Goal: Communication & Community: Answer question/provide support

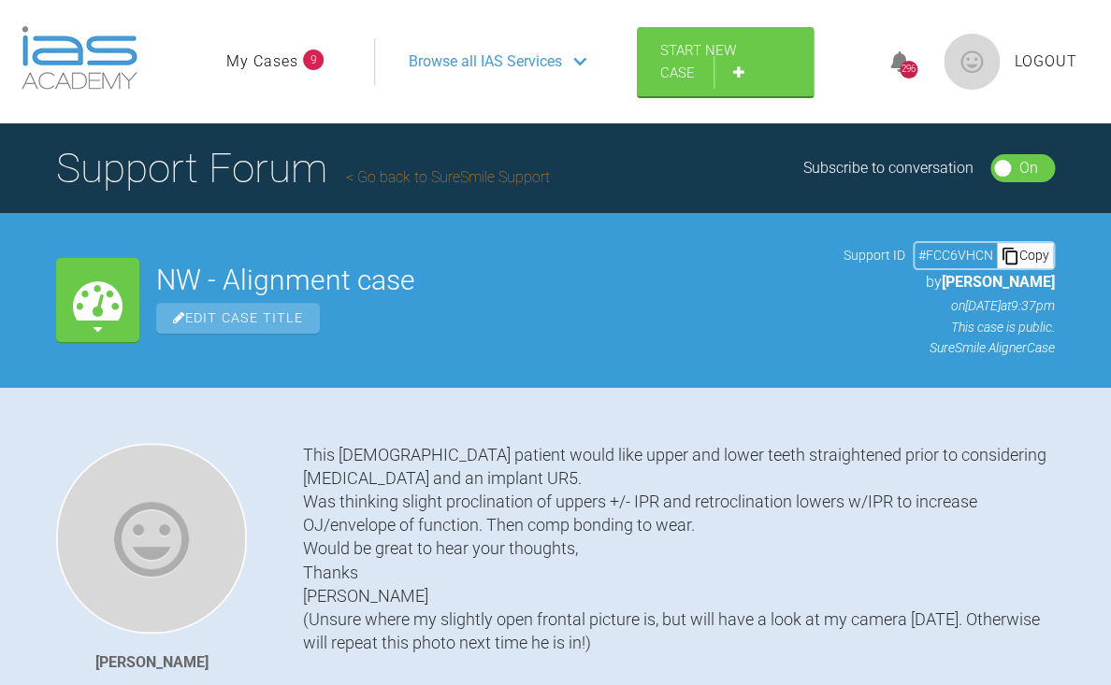
click at [436, 179] on link "Go back to SureSmile Support" at bounding box center [448, 177] width 204 height 18
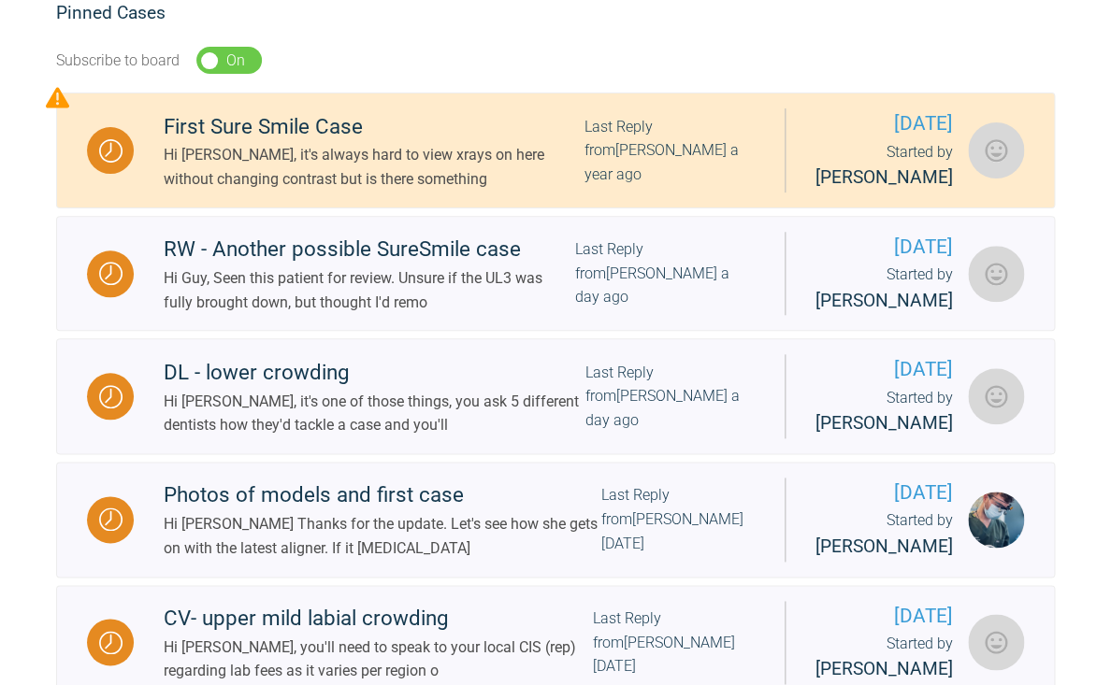
scroll to position [393, 0]
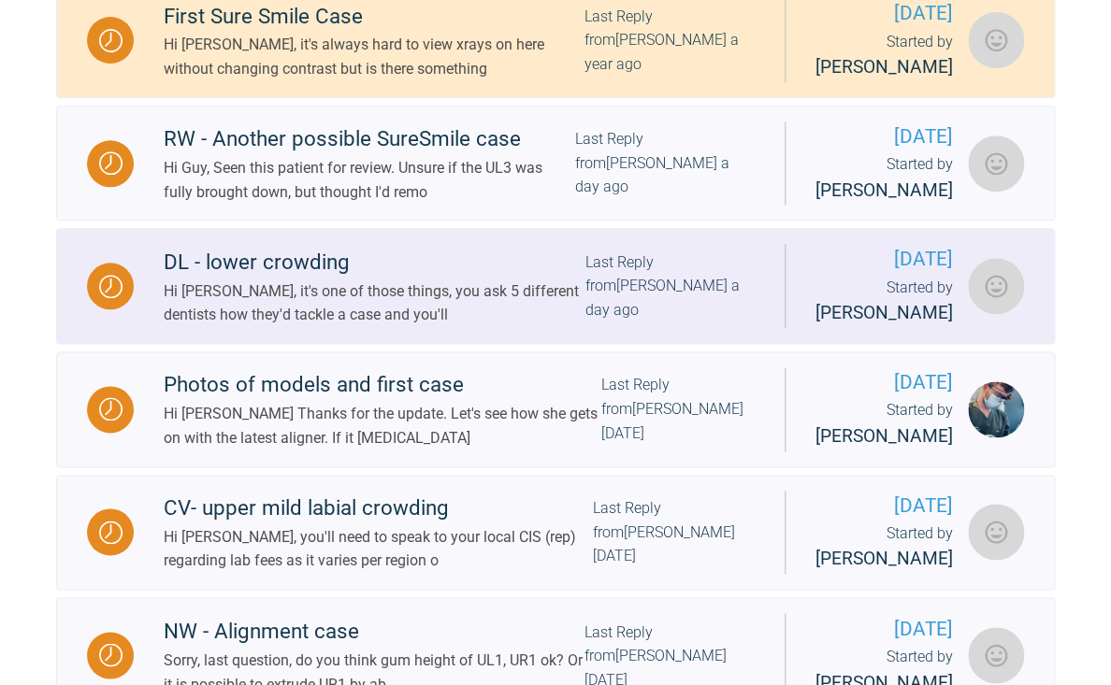
click at [388, 327] on div "Hi [PERSON_NAME], it's one of those things, you ask 5 different dentists how th…" at bounding box center [374, 304] width 421 height 48
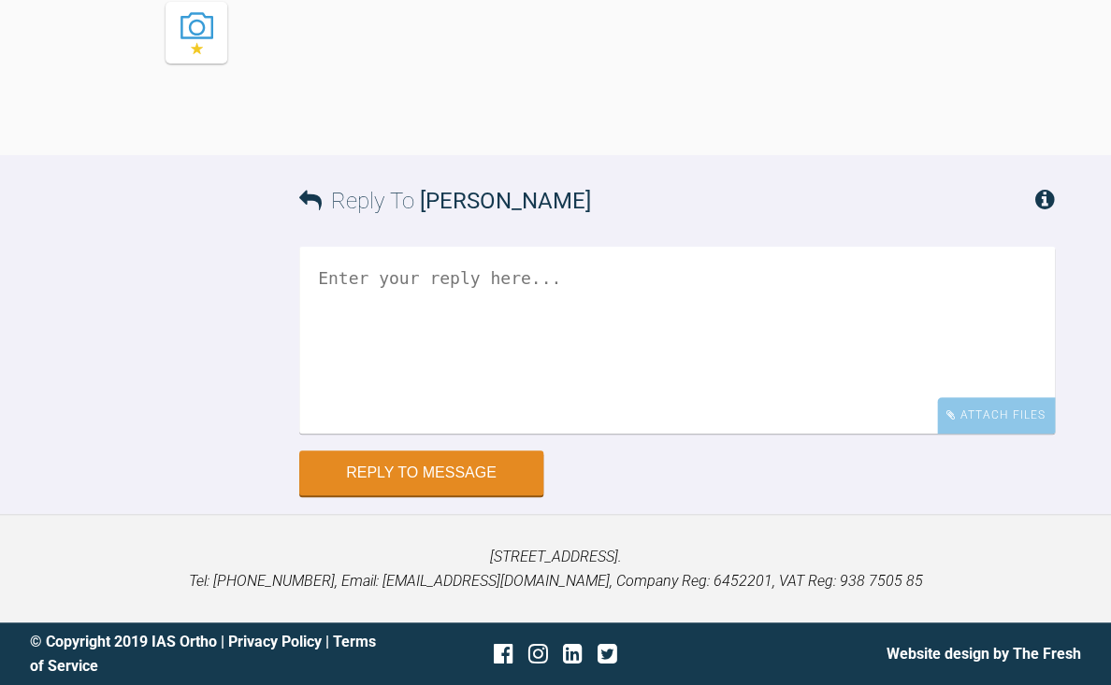
scroll to position [4926, 0]
click at [498, 433] on textarea at bounding box center [676, 339] width 755 height 187
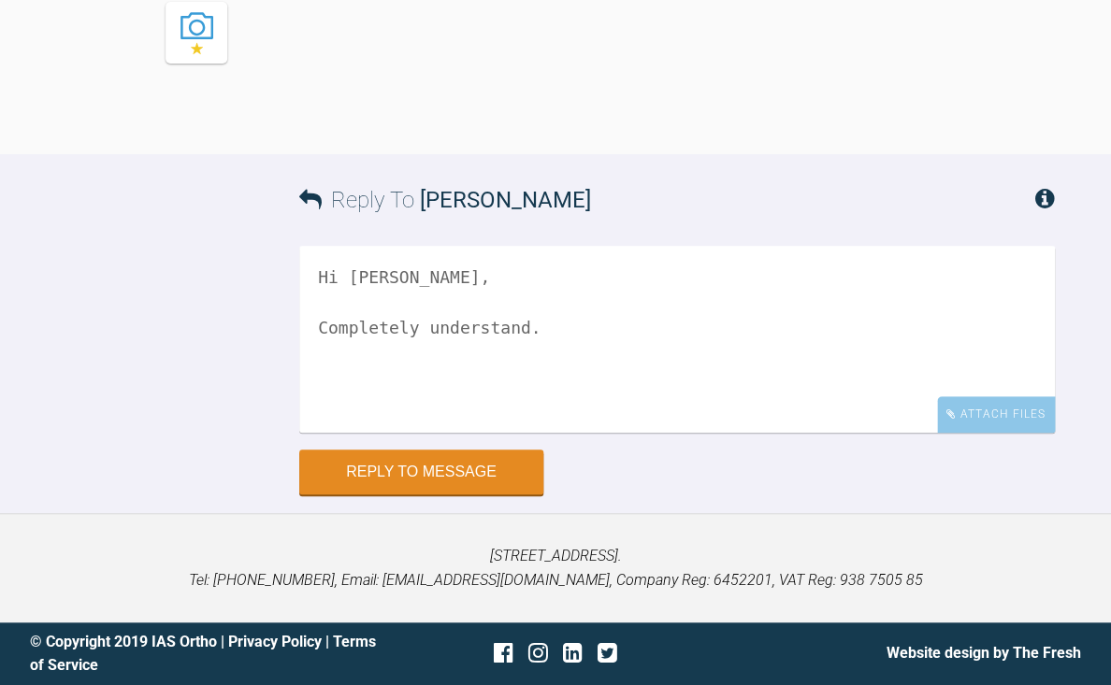
scroll to position [4959, 0]
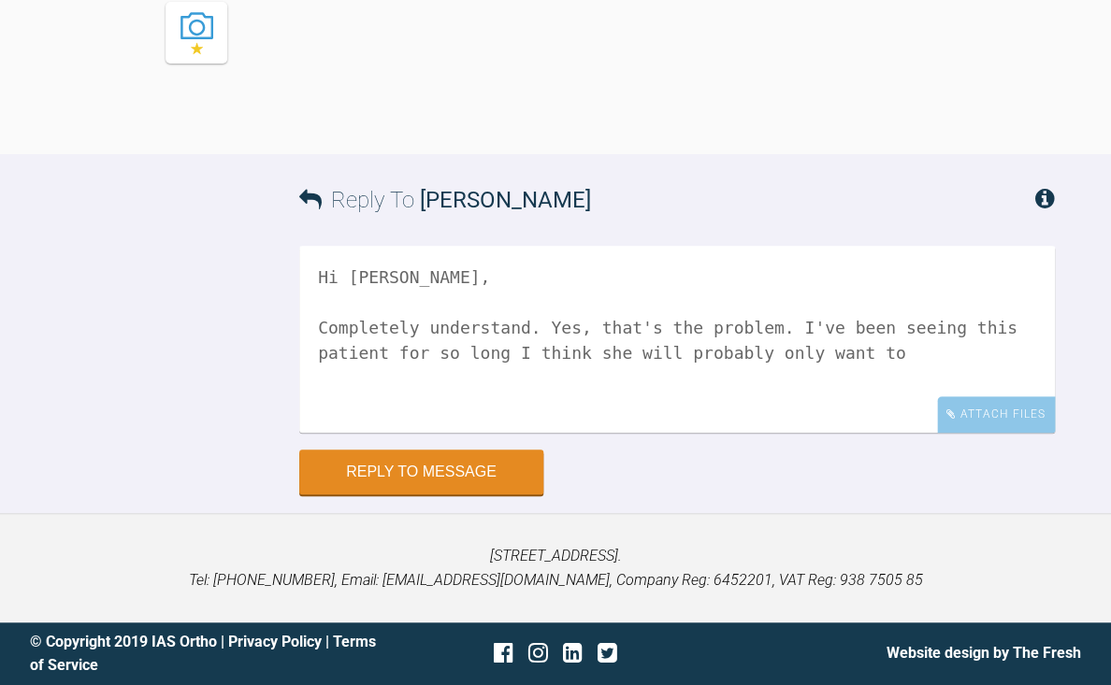
drag, startPoint x: 783, startPoint y: 630, endPoint x: 935, endPoint y: 630, distance: 151.5
click at [935, 433] on textarea "Hi [PERSON_NAME], Completely understand. Yes, that's the problem. I've been see…" at bounding box center [676, 339] width 755 height 187
drag, startPoint x: 489, startPoint y: 655, endPoint x: 706, endPoint y: 658, distance: 216.9
click at [706, 433] on textarea "Hi [PERSON_NAME], Completely understand. Yes, that's the problem. I've been see…" at bounding box center [676, 339] width 755 height 187
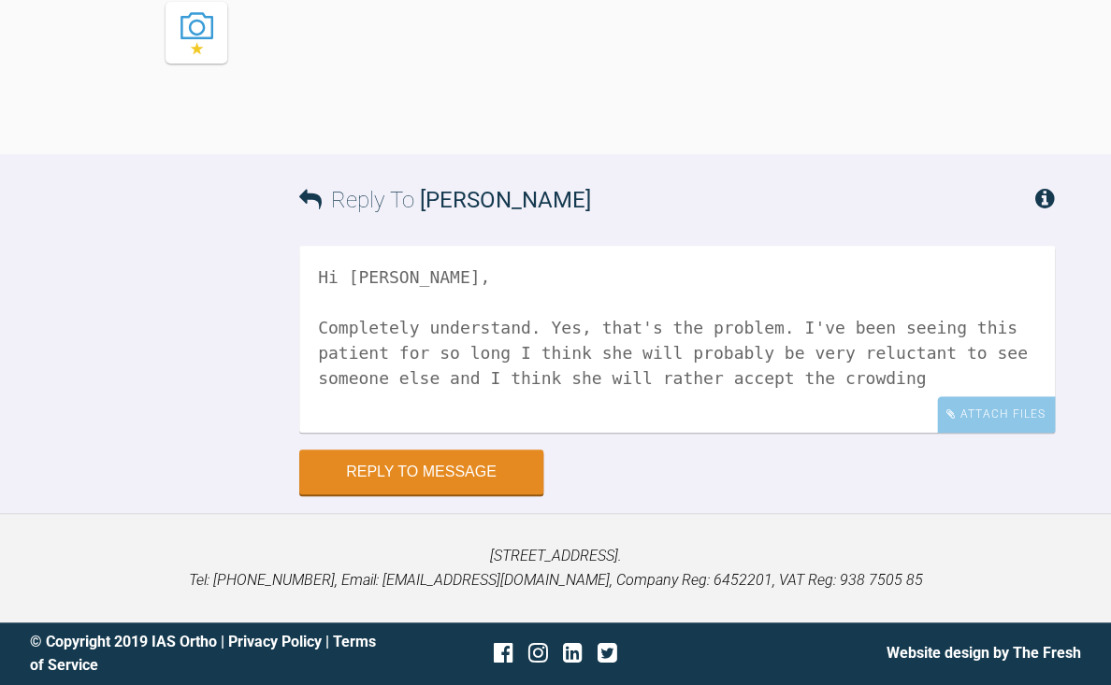
scroll to position [5025, 0]
drag, startPoint x: 664, startPoint y: 590, endPoint x: 932, endPoint y: 594, distance: 268.3
click at [932, 433] on textarea "Hi [PERSON_NAME], Completely understand. Yes, that's the problem. I've been see…" at bounding box center [676, 339] width 755 height 187
drag, startPoint x: 696, startPoint y: 366, endPoint x: 706, endPoint y: 401, distance: 36.1
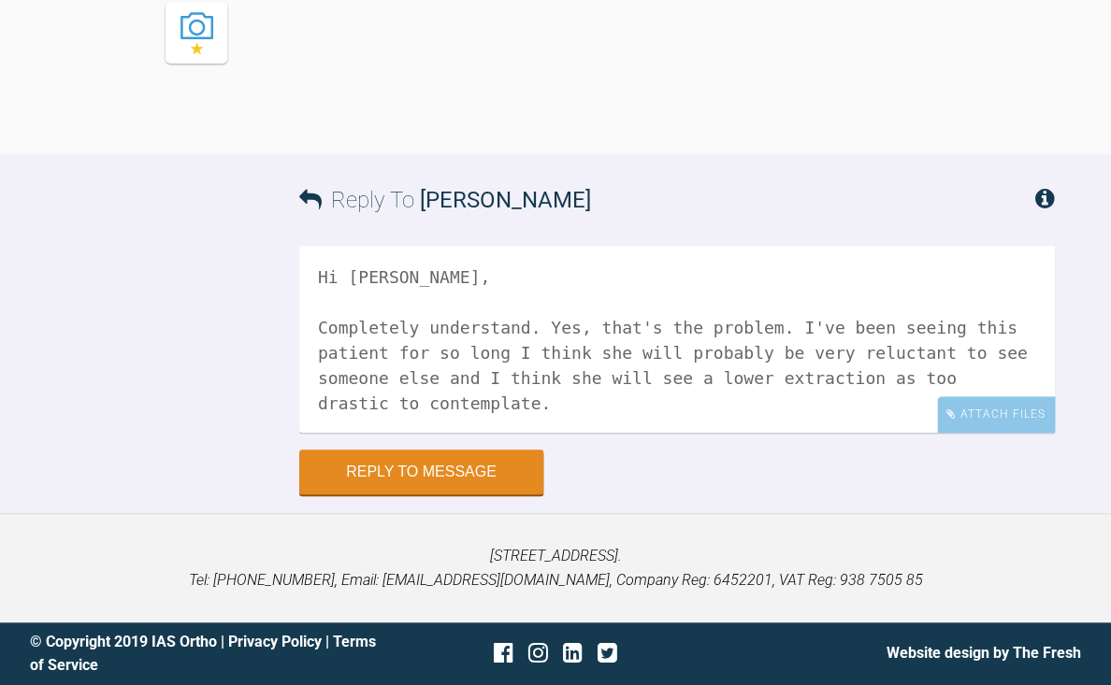
click at [706, 401] on textarea "Hi [PERSON_NAME], Completely understand. Yes, that's the problem. I've been see…" at bounding box center [676, 339] width 755 height 187
click at [593, 433] on textarea "Hi [PERSON_NAME], Completely understand. Yes, that's the problem. I've been see…" at bounding box center [676, 339] width 755 height 187
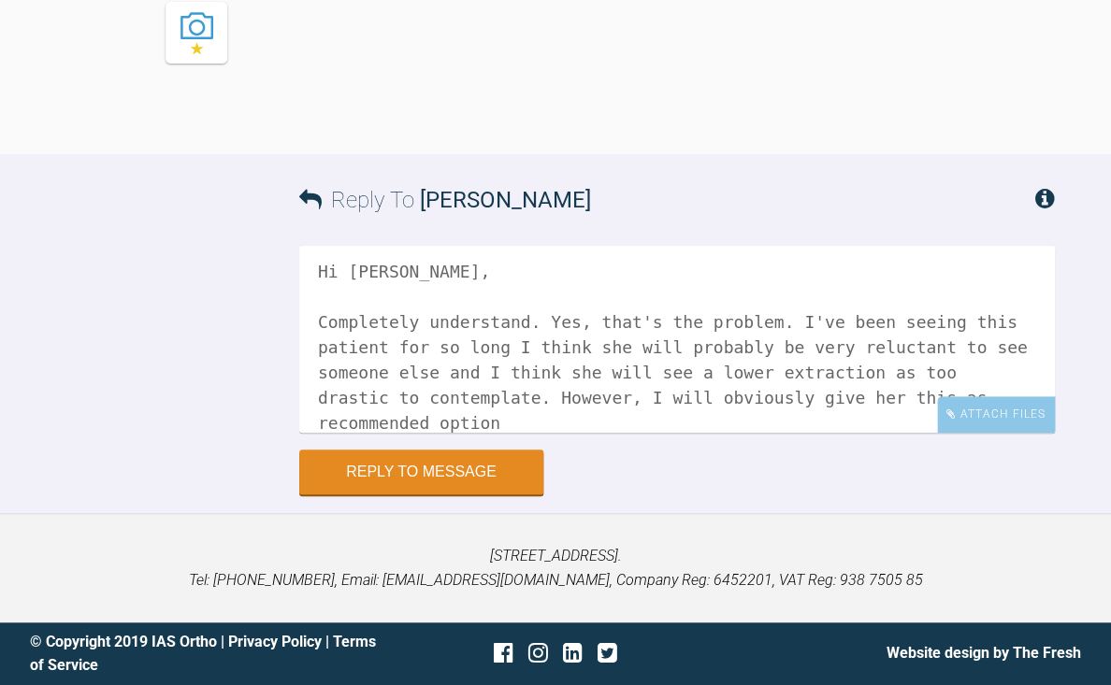
click at [320, 433] on textarea "Hi [PERSON_NAME], Completely understand. Yes, that's the problem. I've been see…" at bounding box center [676, 339] width 755 height 187
click at [577, 433] on textarea "Hi [PERSON_NAME], Completely understand. Yes, that's the problem. I've been see…" at bounding box center [676, 339] width 755 height 187
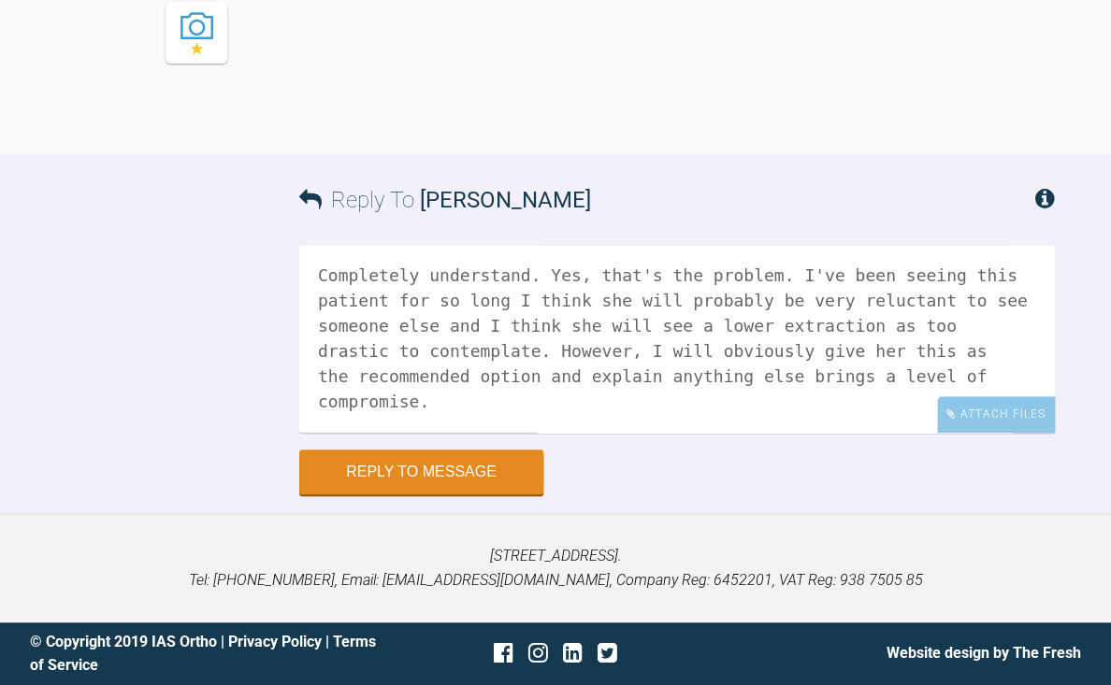
scroll to position [5072, 0]
drag, startPoint x: 439, startPoint y: 564, endPoint x: 1013, endPoint y: 572, distance: 574.1
click at [1013, 433] on textarea "Hi [PERSON_NAME], Completely understand. Yes, that's the problem. I've been see…" at bounding box center [676, 339] width 755 height 187
drag, startPoint x: 440, startPoint y: 454, endPoint x: 614, endPoint y: 456, distance: 173.9
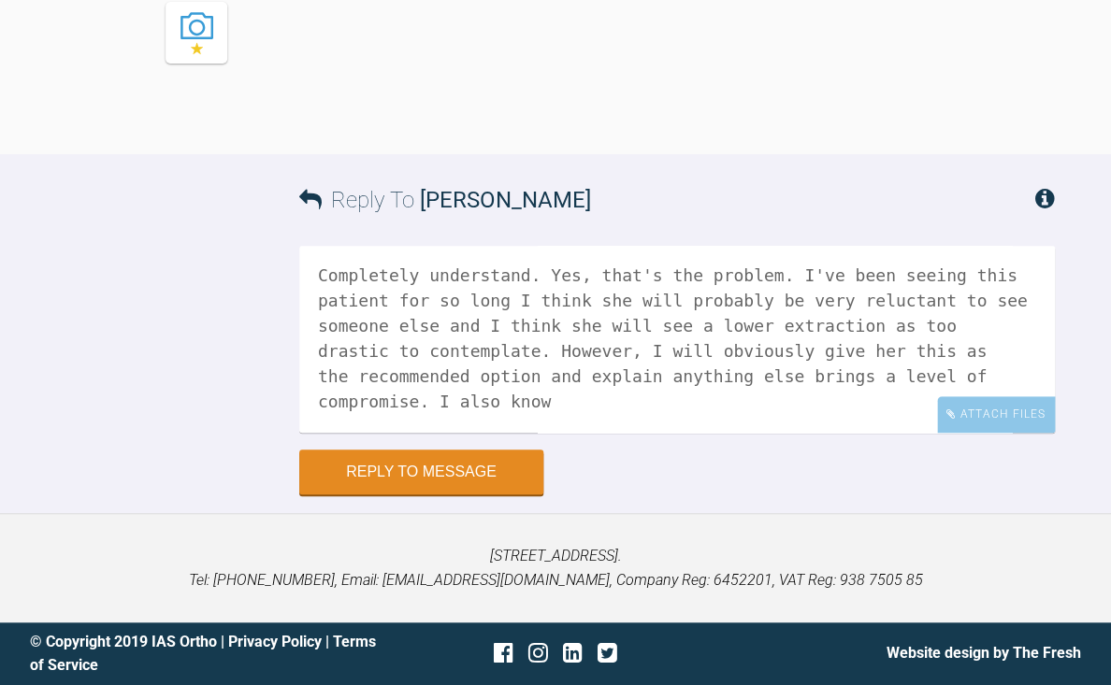
click at [614, 433] on textarea "Hi [PERSON_NAME], Completely understand. Yes, that's the problem. I've been see…" at bounding box center [676, 339] width 755 height 187
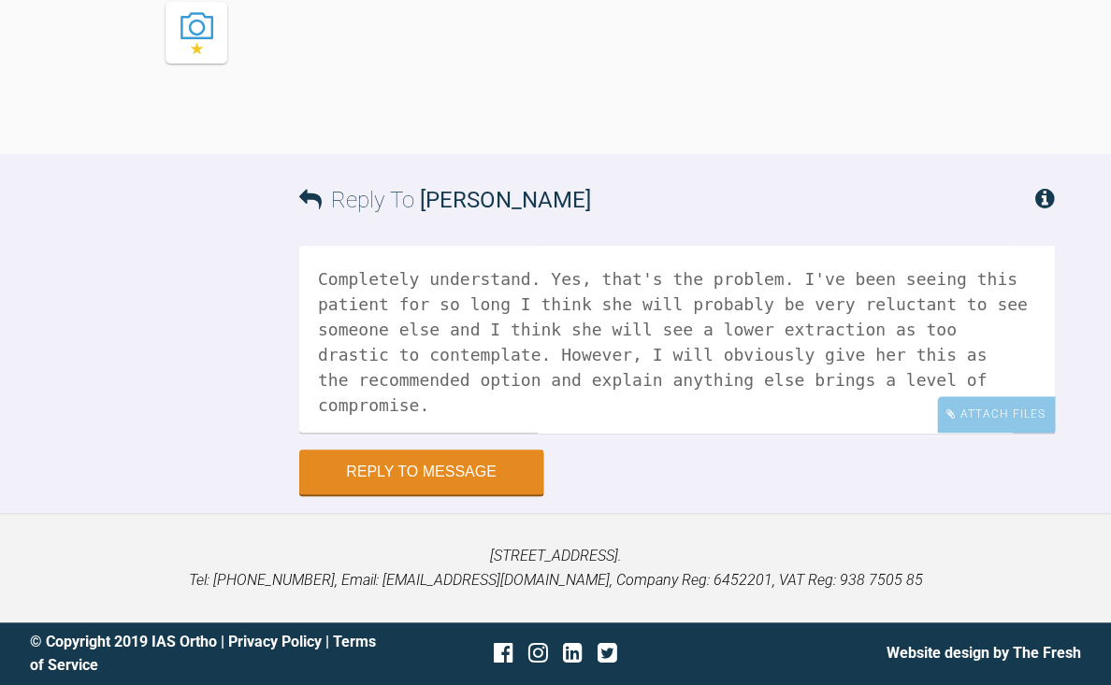
scroll to position [50, 0]
drag, startPoint x: 657, startPoint y: 357, endPoint x: 680, endPoint y: 423, distance: 69.2
click at [680, 423] on textarea "Hi [PERSON_NAME], Completely understand. Yes, that's the problem. I've been see…" at bounding box center [676, 339] width 755 height 187
click at [562, 401] on textarea "Hi [PERSON_NAME], Completely understand. Yes, that's the problem. I've been see…" at bounding box center [676, 339] width 755 height 187
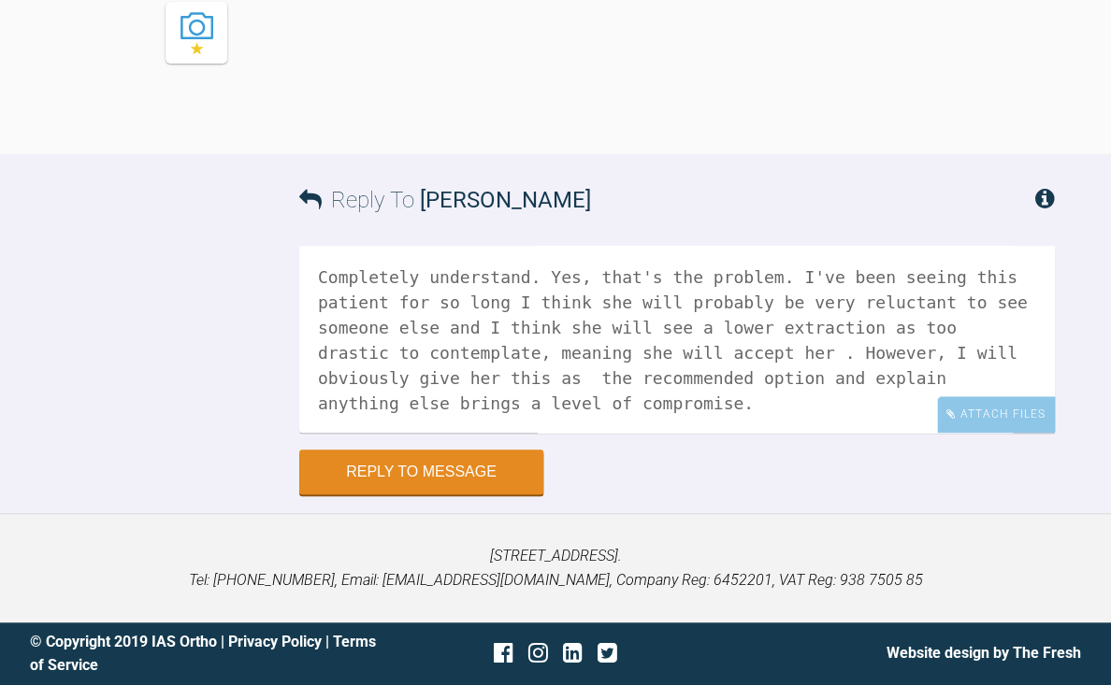
drag, startPoint x: 846, startPoint y: 405, endPoint x: 551, endPoint y: 409, distance: 295.5
click at [551, 409] on textarea "Hi [PERSON_NAME], Completely understand. Yes, that's the problem. I've been see…" at bounding box center [676, 339] width 755 height 187
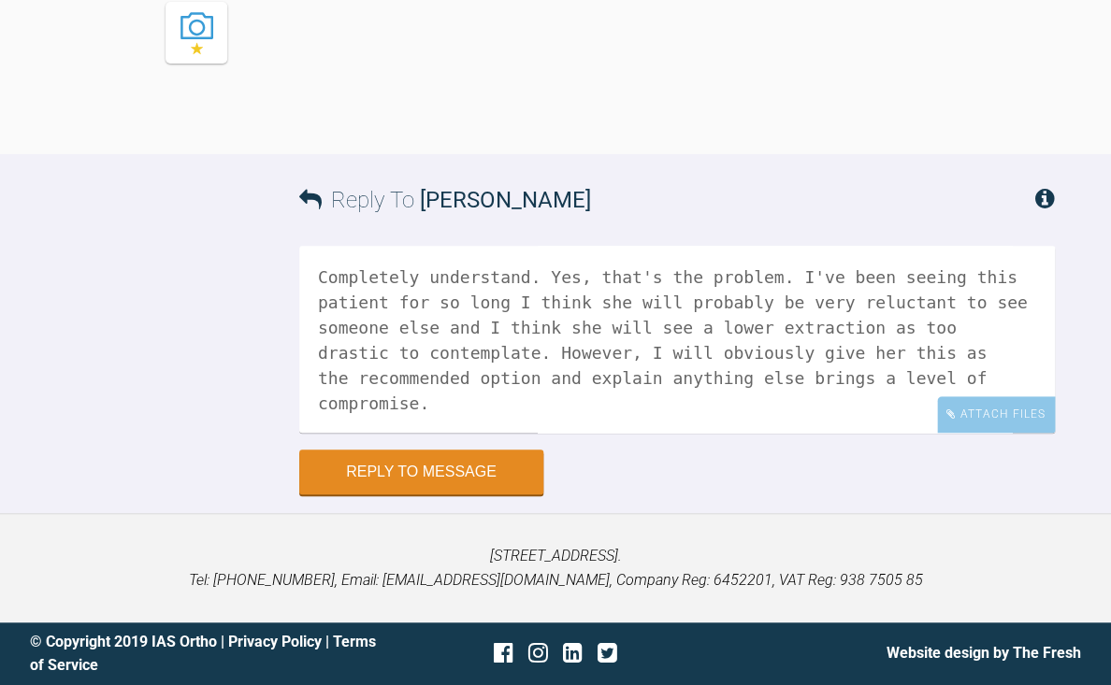
scroll to position [52, 0]
click at [498, 433] on textarea "Hi [PERSON_NAME], Completely understand. Yes, that's the problem. I've been see…" at bounding box center [676, 339] width 755 height 187
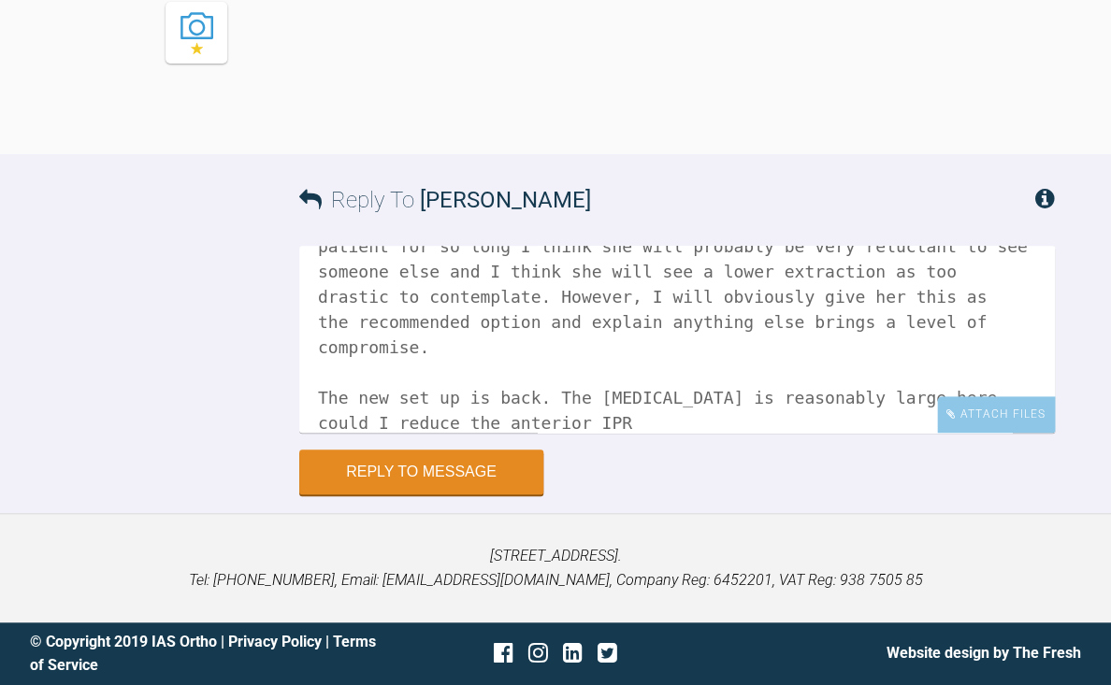
scroll to position [128, 0]
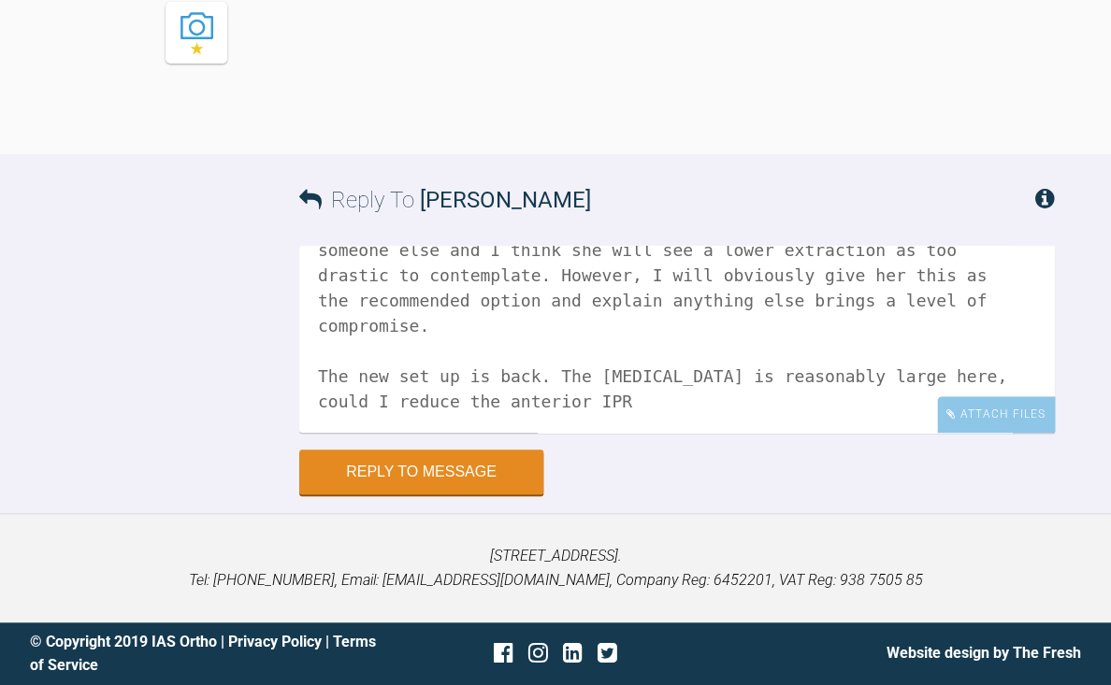
drag, startPoint x: 564, startPoint y: 427, endPoint x: 628, endPoint y: 465, distance: 74.6
click at [628, 433] on textarea "Hi [PERSON_NAME], Completely understand. Yes, that's the problem. I've been see…" at bounding box center [676, 339] width 755 height 187
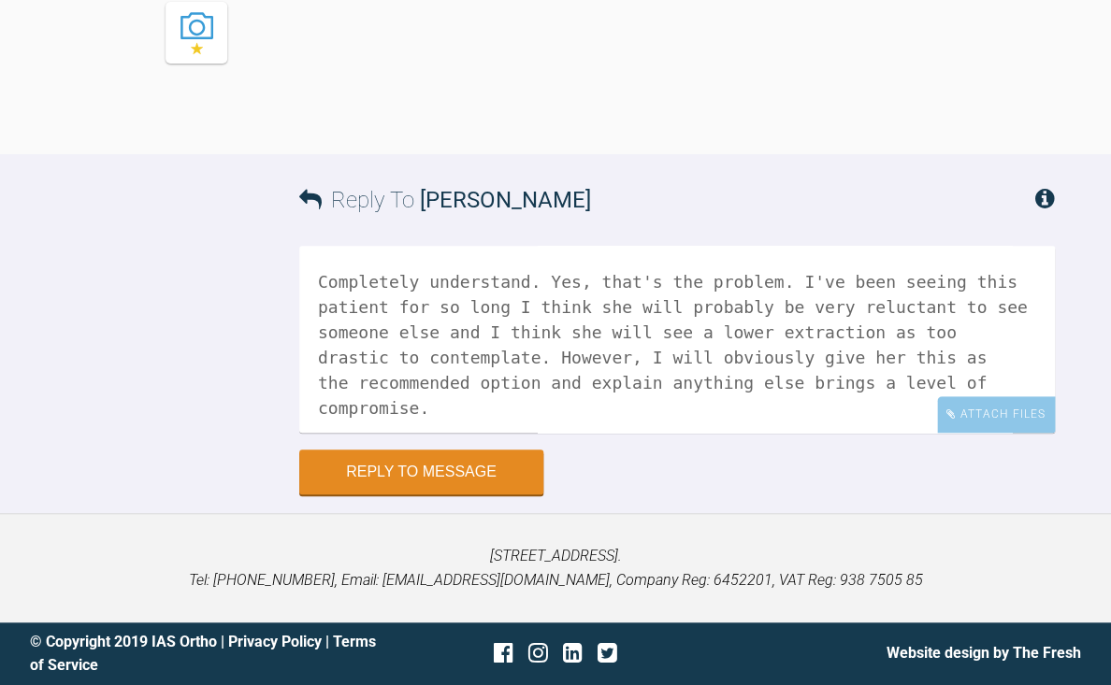
scroll to position [43, 0]
drag, startPoint x: 426, startPoint y: 368, endPoint x: 429, endPoint y: 395, distance: 27.3
click at [429, 395] on textarea "Hi [PERSON_NAME], Completely understand. Yes, that's the problem. I've been see…" at bounding box center [676, 339] width 755 height 187
click at [562, 411] on textarea "Hi [PERSON_NAME], Completely understand. Yes, that's the problem. I've been see…" at bounding box center [676, 339] width 755 height 187
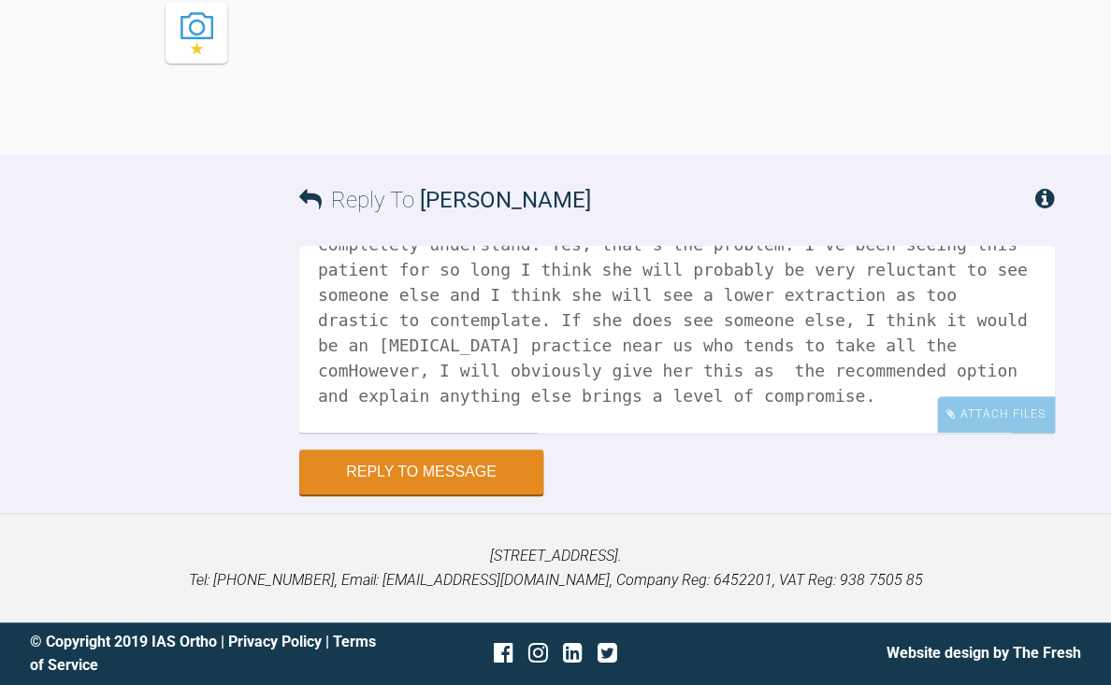
scroll to position [89, 0]
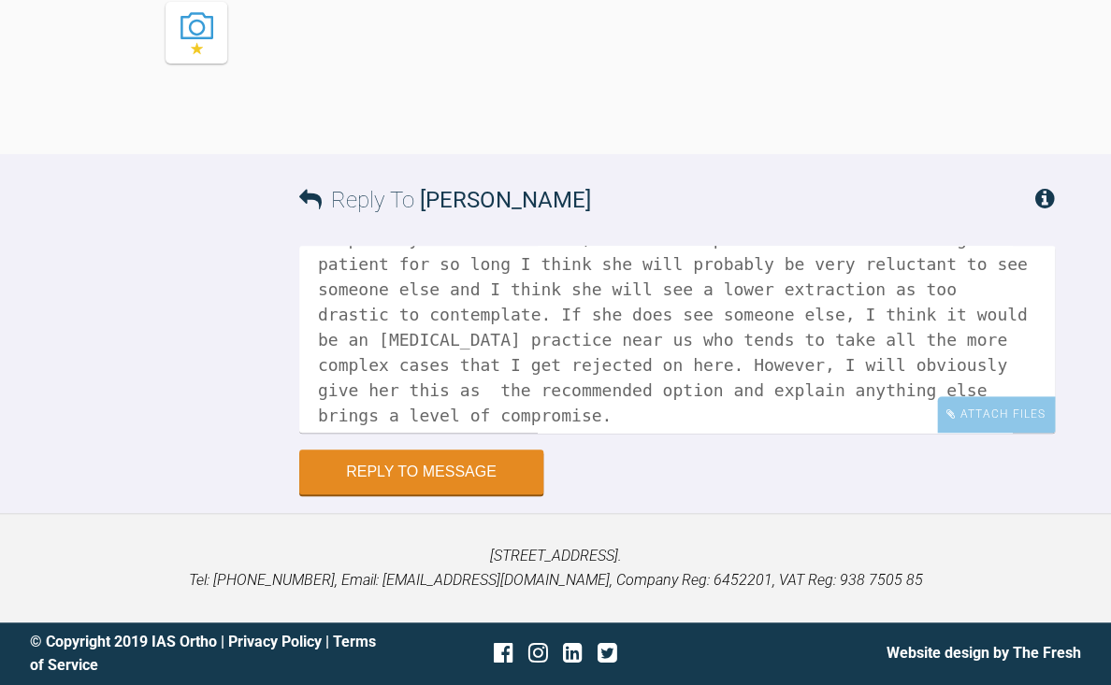
click at [391, 420] on textarea "Hi [PERSON_NAME], Completely understand. Yes, that's the problem. I've been see…" at bounding box center [676, 339] width 755 height 187
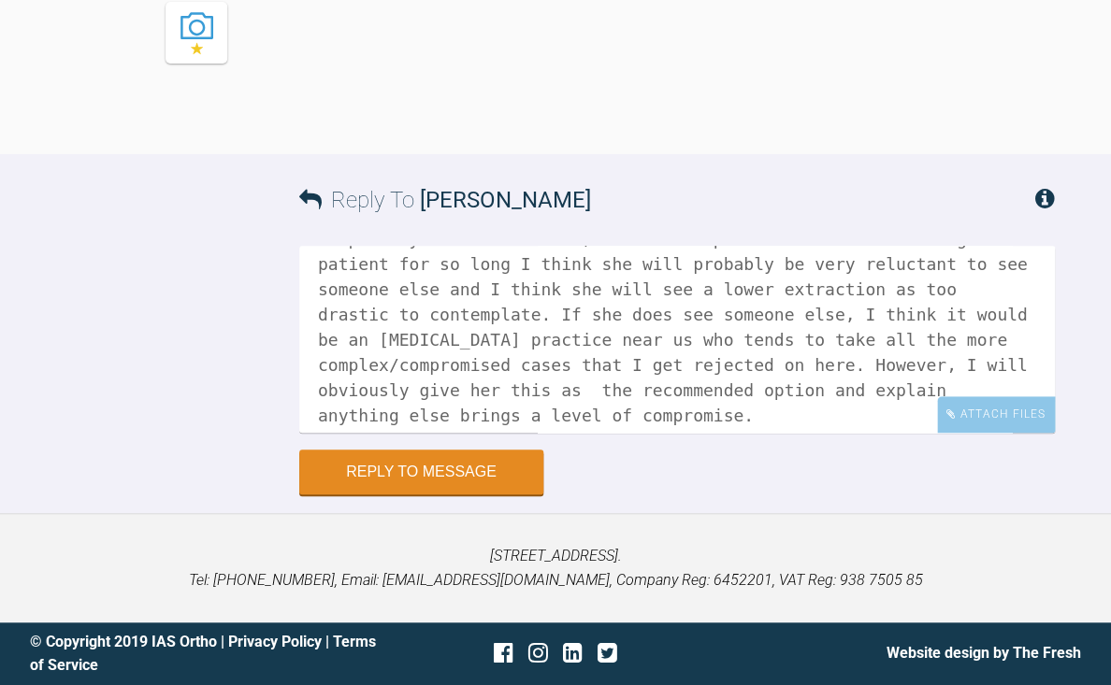
drag, startPoint x: 670, startPoint y: 391, endPoint x: 679, endPoint y: 412, distance: 23.1
click at [679, 412] on textarea "Hi [PERSON_NAME], Completely understand. Yes, that's the problem. I've been see…" at bounding box center [676, 339] width 755 height 187
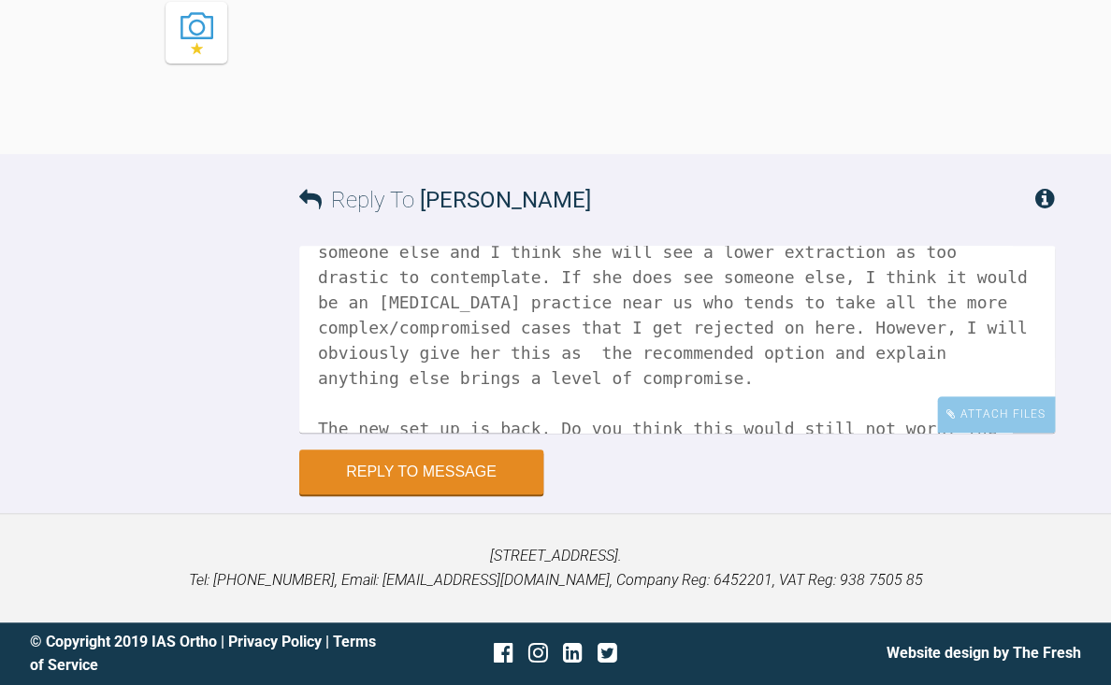
scroll to position [129, 0]
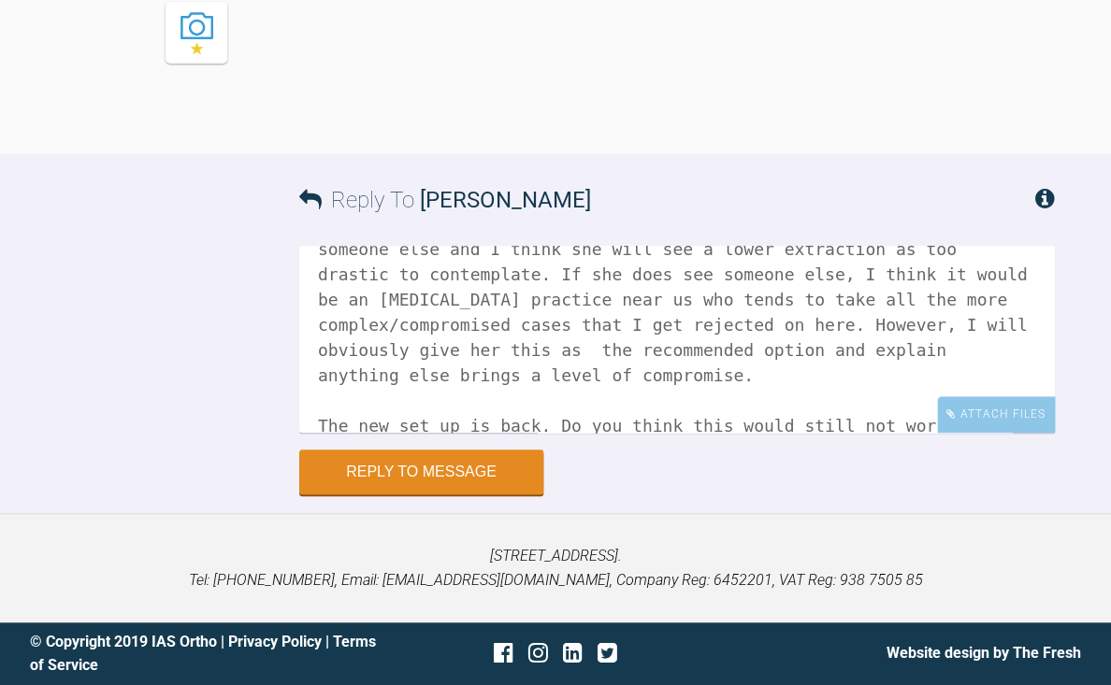
click at [505, 402] on textarea "Hi [PERSON_NAME], Completely understand. Yes, that's the problem. I've been see…" at bounding box center [676, 339] width 755 height 187
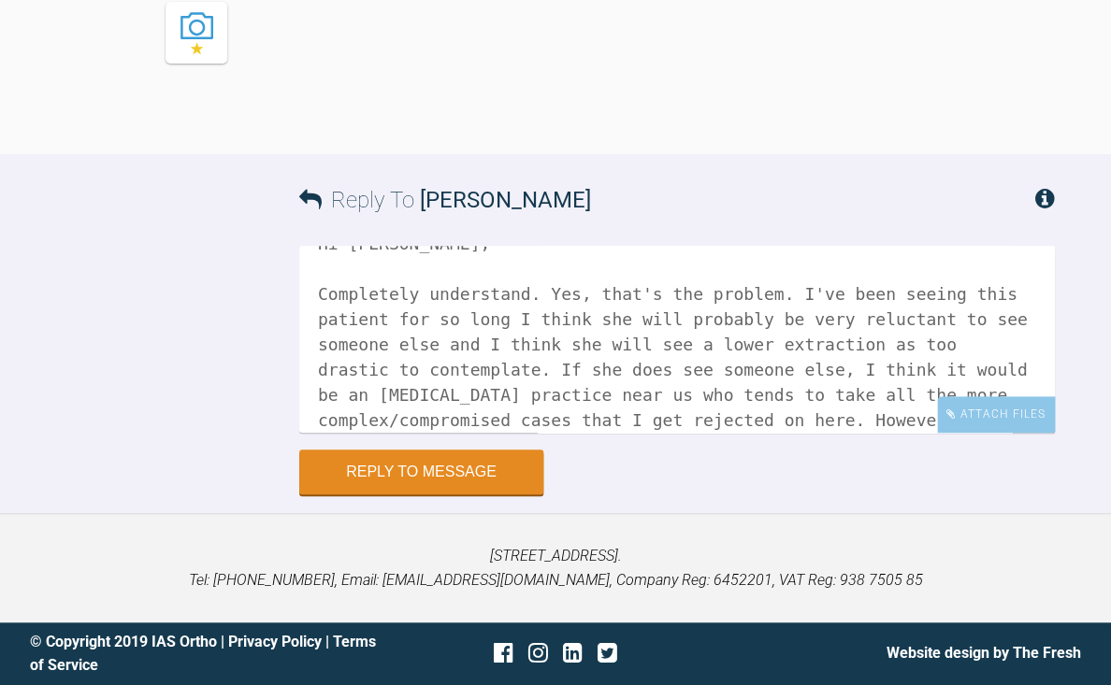
scroll to position [39, 0]
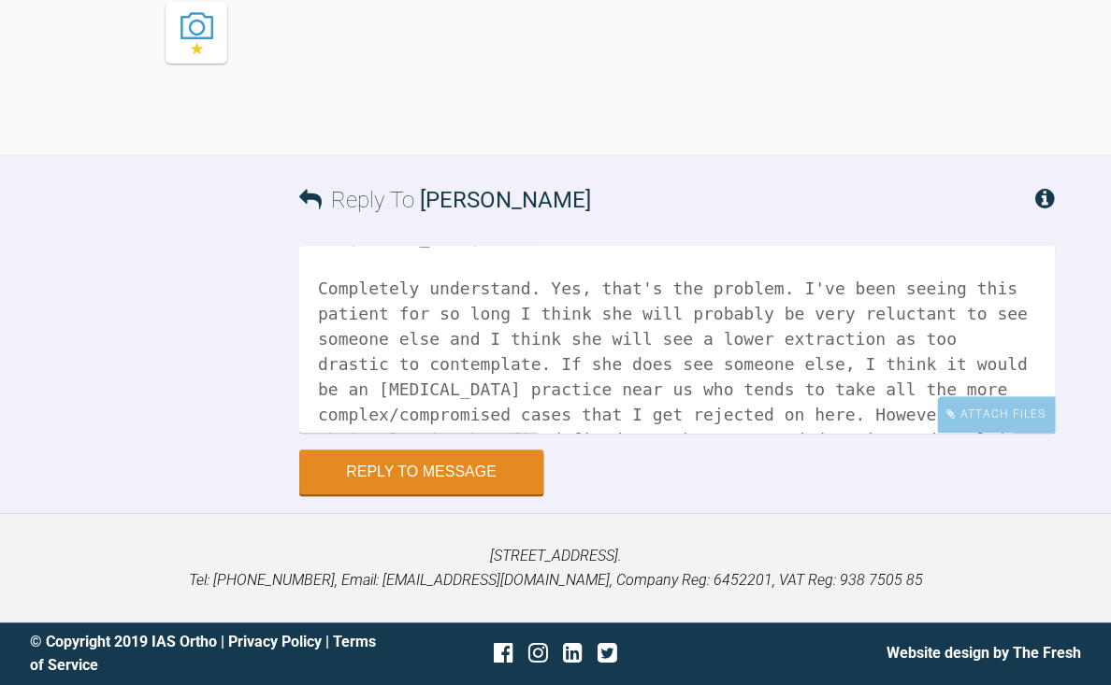
drag, startPoint x: 528, startPoint y: 371, endPoint x: 538, endPoint y: 395, distance: 26.0
click at [538, 395] on textarea "Hi [PERSON_NAME], Completely understand. Yes, that's the problem. I've been see…" at bounding box center [676, 339] width 755 height 187
click at [522, 366] on textarea "Hi [PERSON_NAME], Completely understand. Yes, that's the problem. I've been see…" at bounding box center [676, 339] width 755 height 187
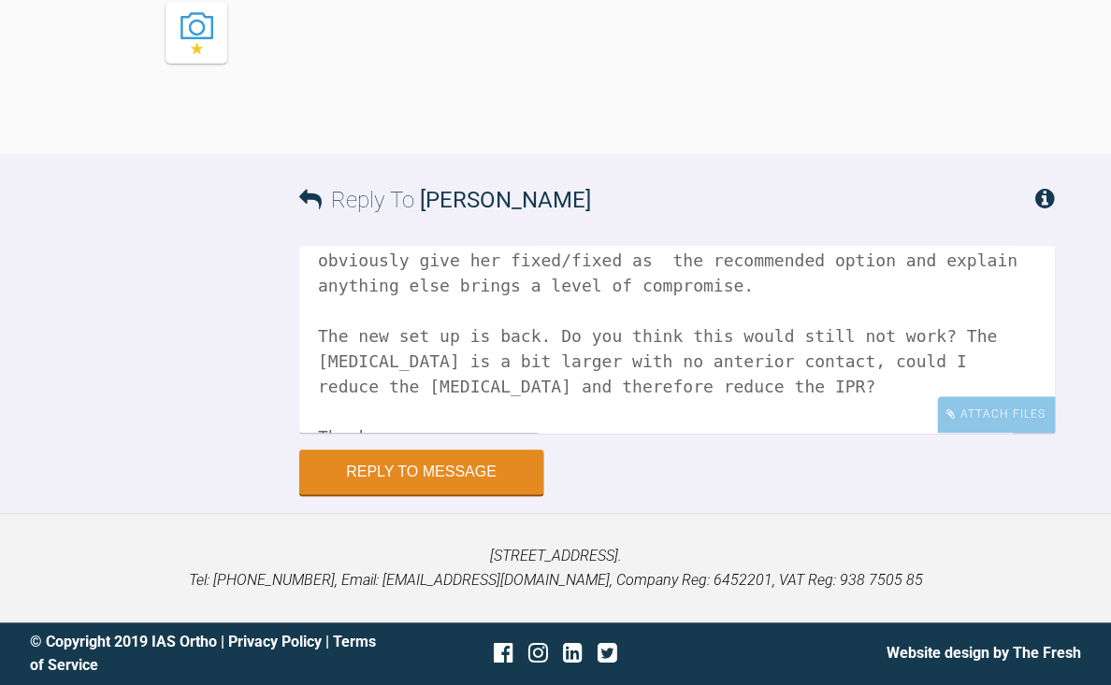
scroll to position [239, 0]
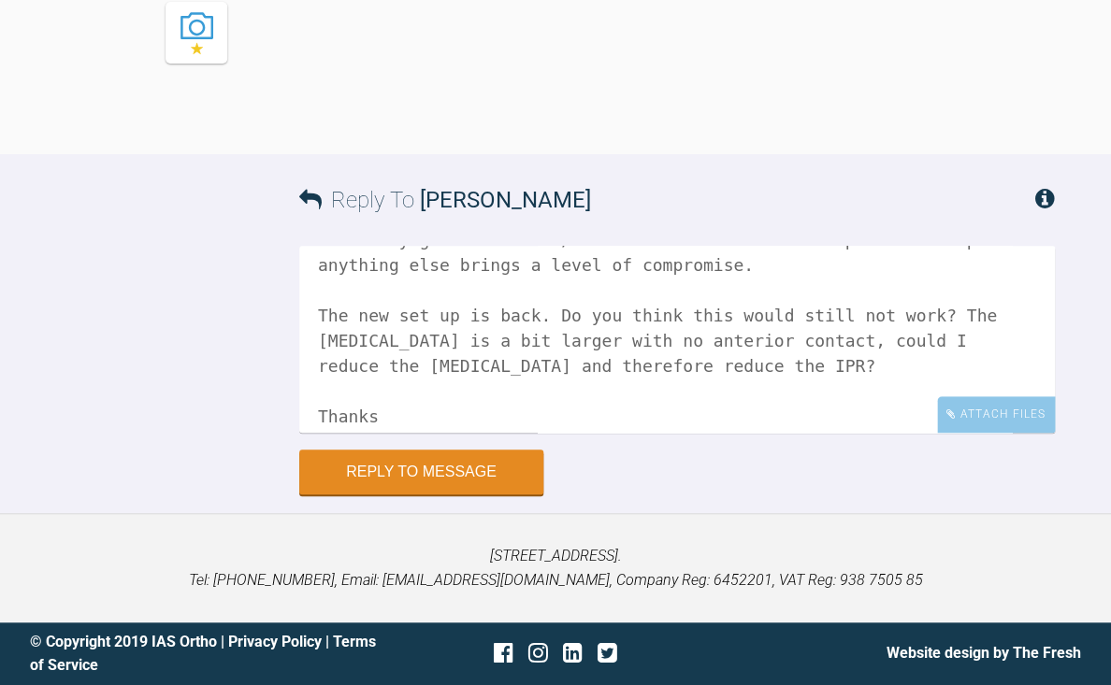
drag, startPoint x: 614, startPoint y: 366, endPoint x: 630, endPoint y: 392, distance: 30.6
click at [630, 392] on textarea "Hi [PERSON_NAME], Completely understand. Yes, that's the problem. I've been see…" at bounding box center [676, 339] width 755 height 187
click at [799, 402] on textarea "Hi [PERSON_NAME], Completely understand. Yes, that's the problem. I've been see…" at bounding box center [676, 339] width 755 height 187
drag, startPoint x: 696, startPoint y: 395, endPoint x: 706, endPoint y: 429, distance: 34.9
click at [706, 429] on textarea "Hi [PERSON_NAME], Completely understand. Yes, that's the problem. I've been see…" at bounding box center [676, 339] width 755 height 187
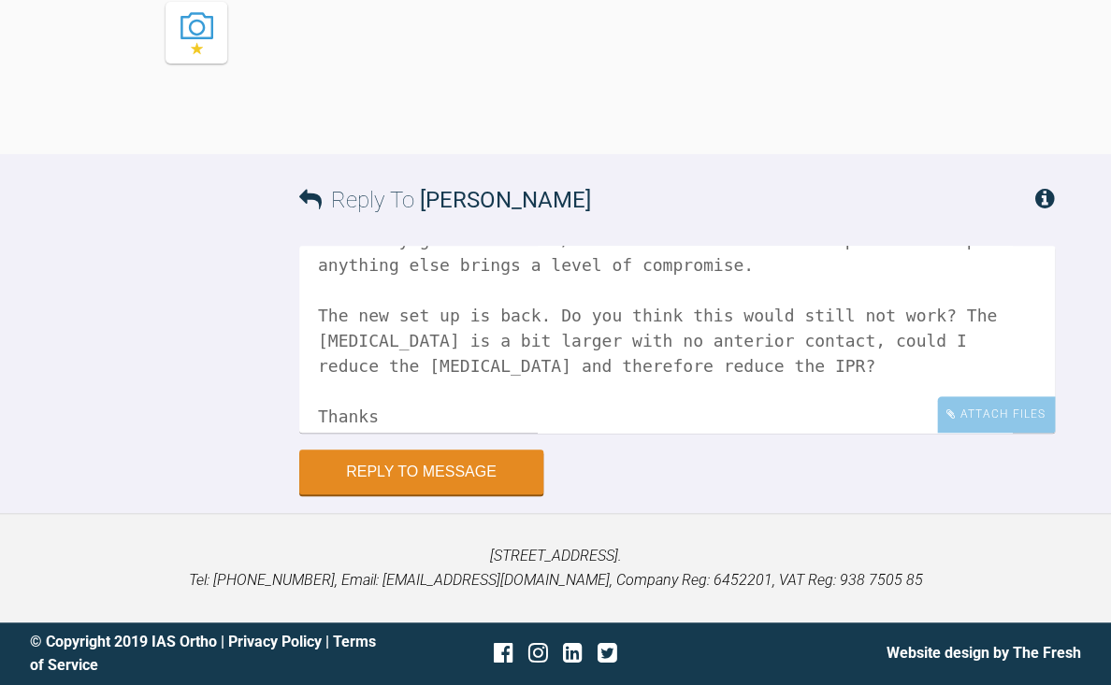
click at [706, 429] on textarea "Hi [PERSON_NAME], Completely understand. Yes, that's the problem. I've been see…" at bounding box center [676, 339] width 755 height 187
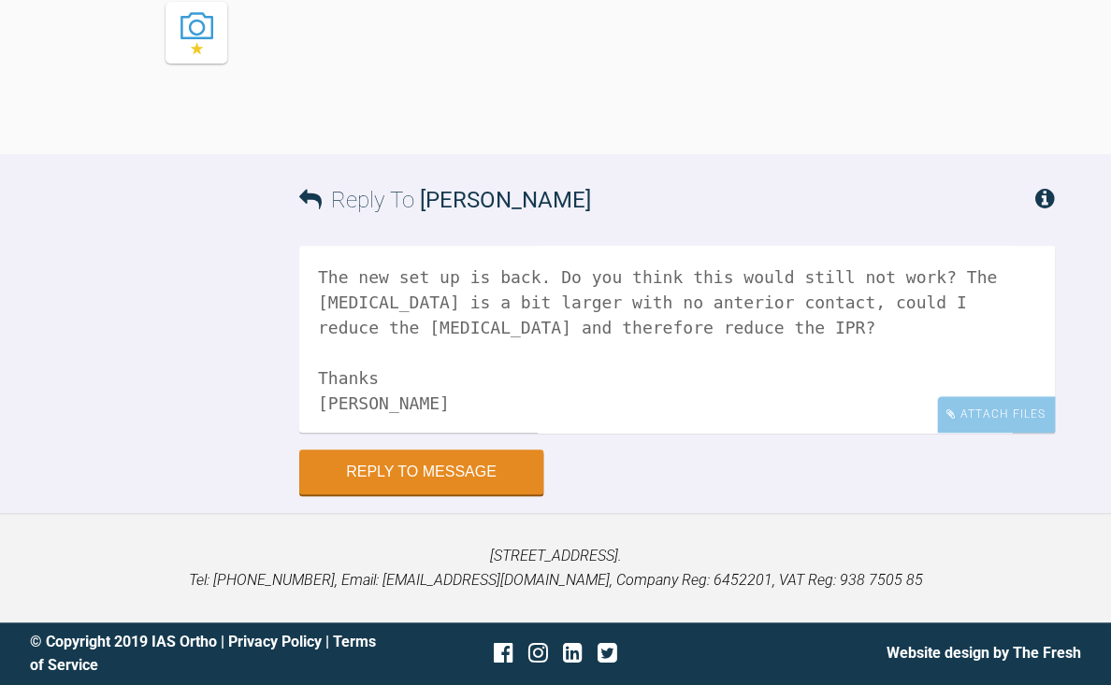
scroll to position [280, 0]
type textarea "Hi [PERSON_NAME], Completely understand. Yes, that's the problem. I've been see…"
click at [477, 496] on button "Reply to Message" at bounding box center [421, 474] width 244 height 45
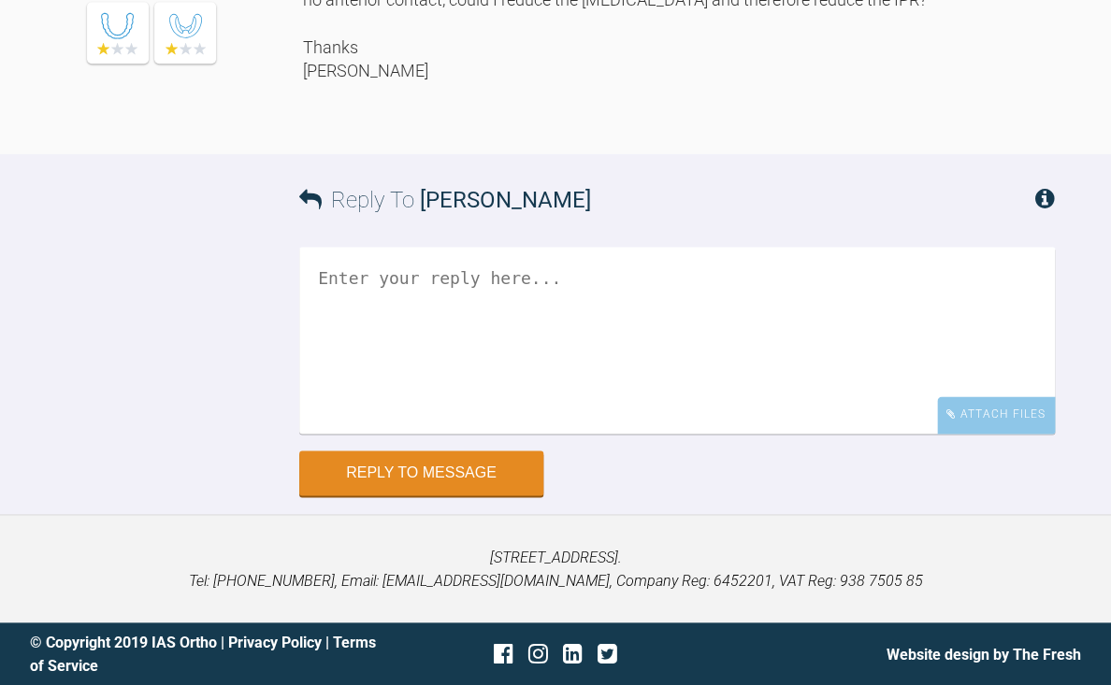
scroll to position [5489, 0]
